Goal: Find specific page/section: Find specific page/section

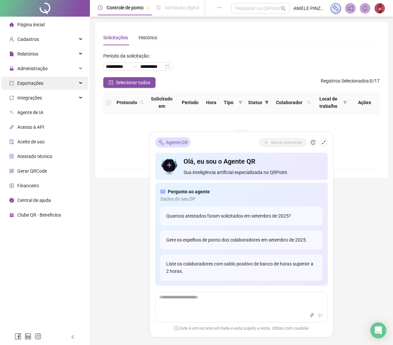
click at [36, 82] on span "Exportações" at bounding box center [30, 83] width 26 height 5
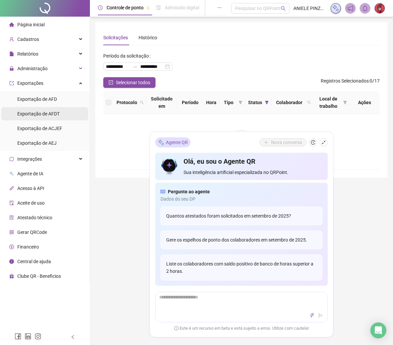
click at [42, 111] on span "Exportação de AFDT" at bounding box center [38, 113] width 42 height 5
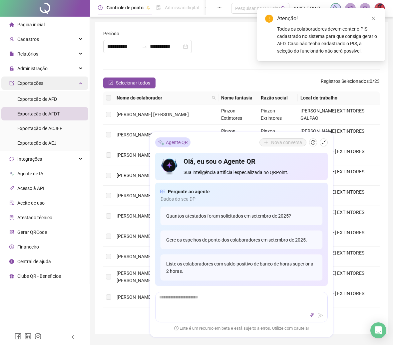
type input "**********"
click at [37, 81] on span "Exportações" at bounding box center [30, 83] width 26 height 5
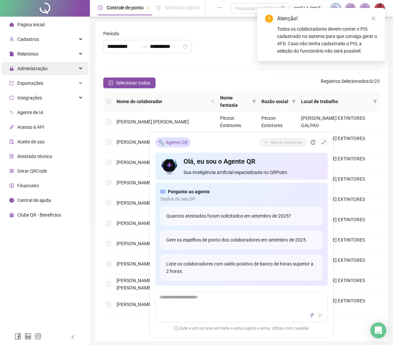
click at [37, 69] on span "Administração" at bounding box center [32, 68] width 30 height 5
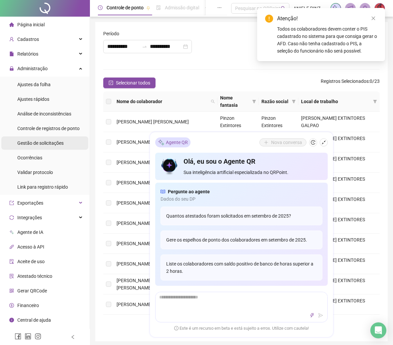
click at [51, 140] on span "Gestão de solicitações" at bounding box center [40, 142] width 46 height 5
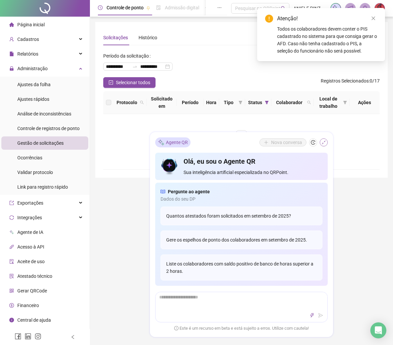
click at [322, 142] on icon "shrink" at bounding box center [323, 142] width 5 height 5
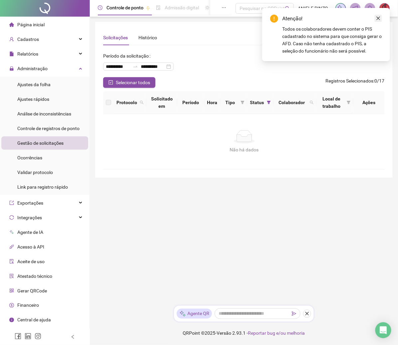
click at [380, 19] on icon "close" at bounding box center [378, 18] width 5 height 5
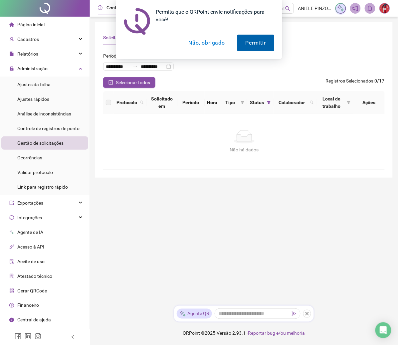
click at [259, 44] on button "Permitir" at bounding box center [255, 43] width 37 height 17
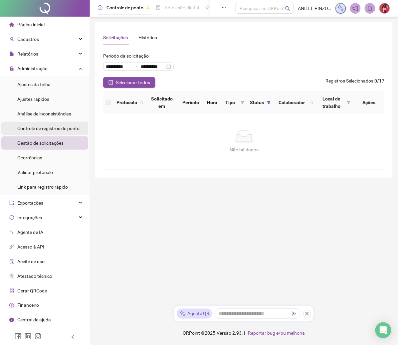
click at [50, 127] on span "Controle de registros de ponto" at bounding box center [48, 128] width 62 height 5
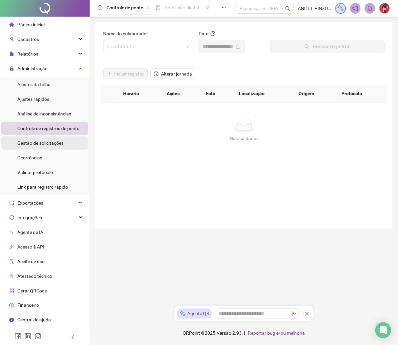
click at [45, 144] on span "Gestão de solicitações" at bounding box center [40, 142] width 46 height 5
